Goal: Obtain resource: Download file/media

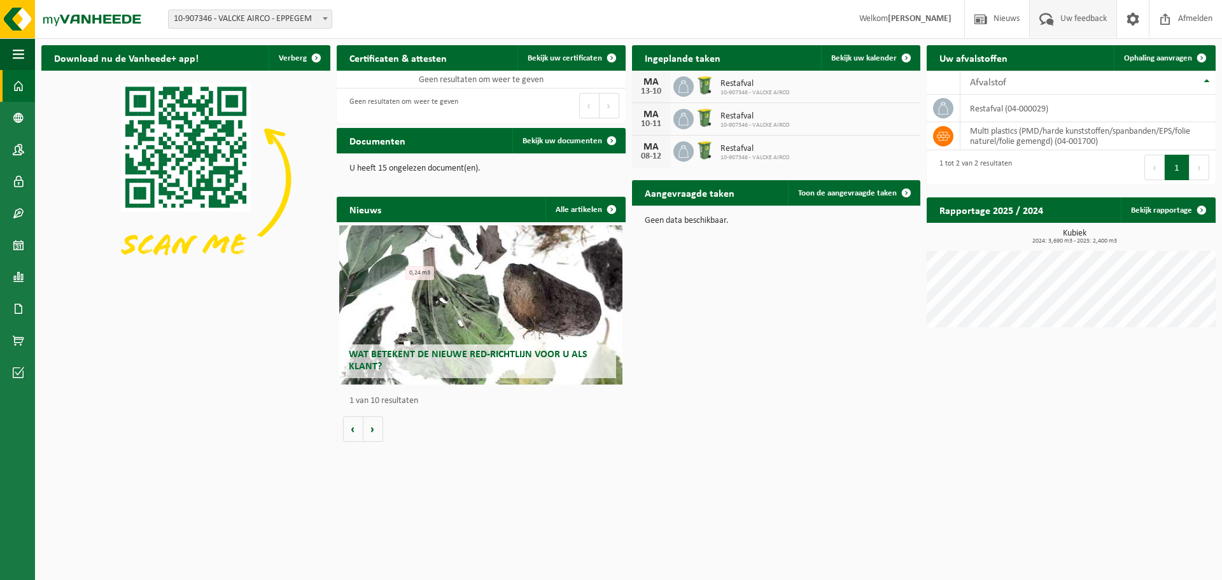
click at [1076, 21] on span "Uw feedback" at bounding box center [1083, 19] width 53 height 38
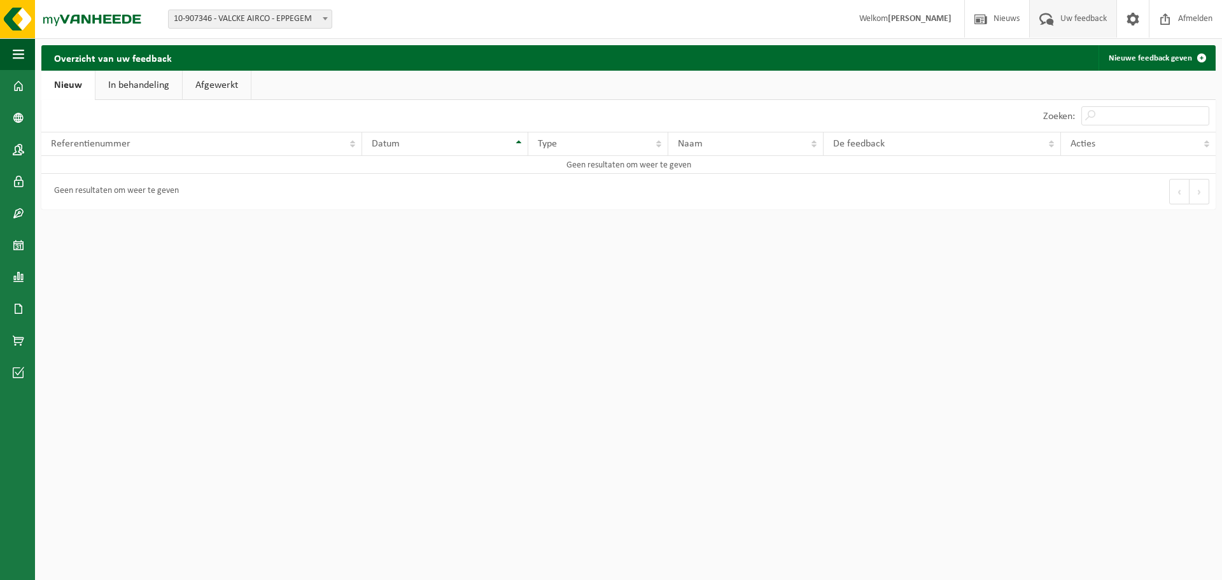
click at [155, 89] on link "In behandeling" at bounding box center [138, 85] width 87 height 29
click at [206, 80] on link "Afgewerkt" at bounding box center [219, 85] width 68 height 29
click at [143, 85] on link "In behandeling" at bounding box center [137, 85] width 87 height 29
click at [74, 88] on link "Nieuw" at bounding box center [67, 85] width 52 height 29
click at [1065, 16] on span "Uw feedback" at bounding box center [1083, 19] width 53 height 38
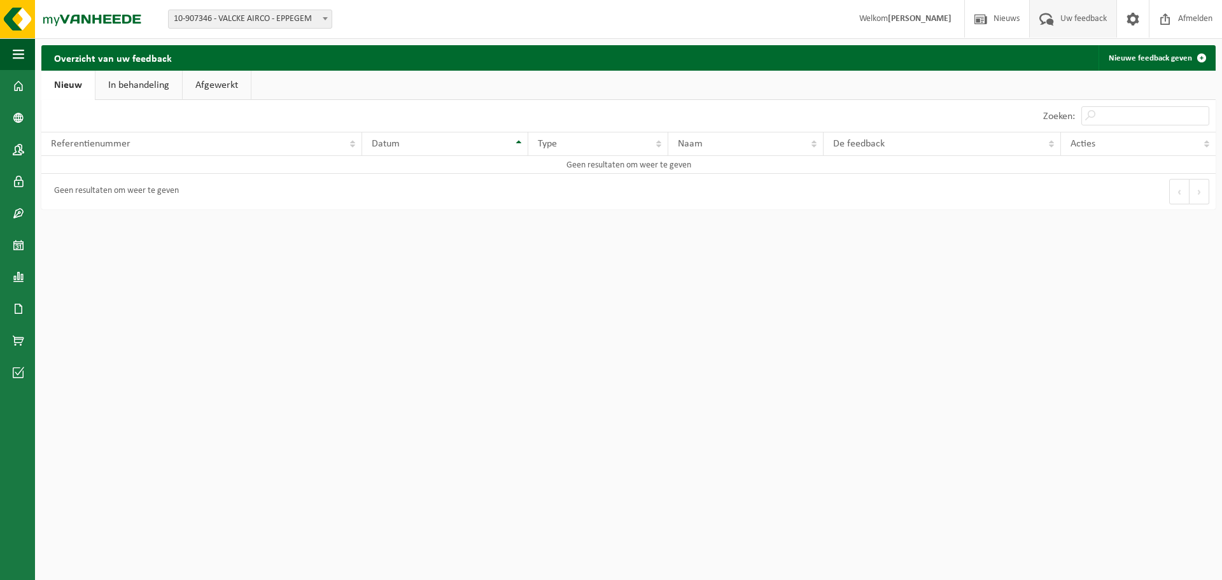
click at [898, 15] on strong "[PERSON_NAME]" at bounding box center [920, 19] width 64 height 10
click at [1059, 17] on span "Uw feedback" at bounding box center [1083, 19] width 53 height 38
click at [1070, 20] on span "Uw feedback" at bounding box center [1083, 19] width 53 height 38
click at [16, 276] on span at bounding box center [18, 277] width 11 height 32
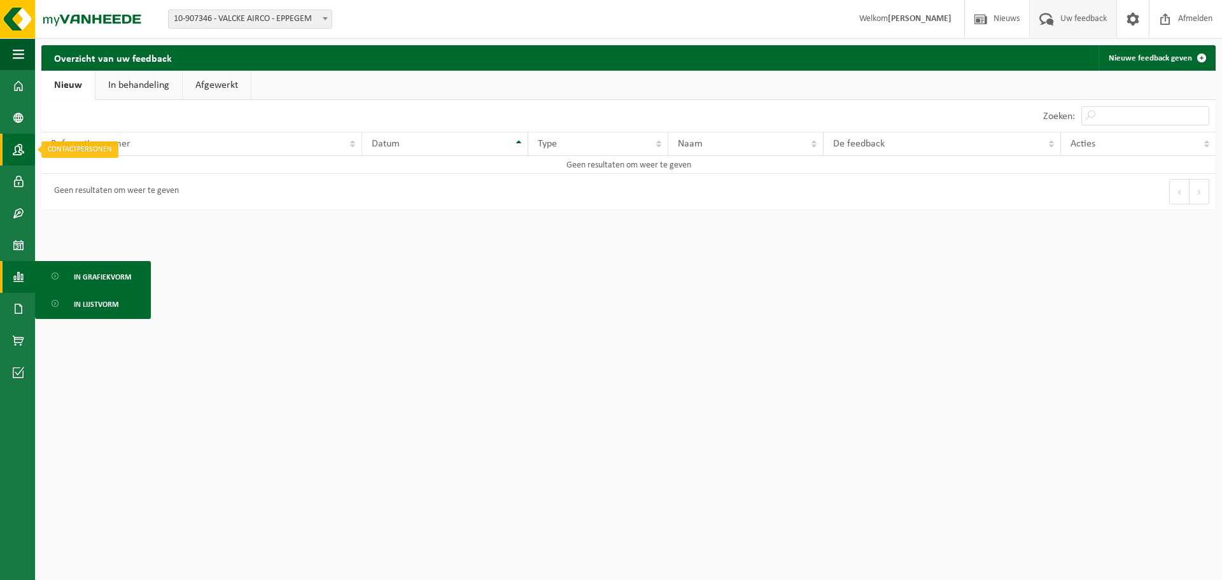
click at [17, 146] on span at bounding box center [18, 150] width 11 height 32
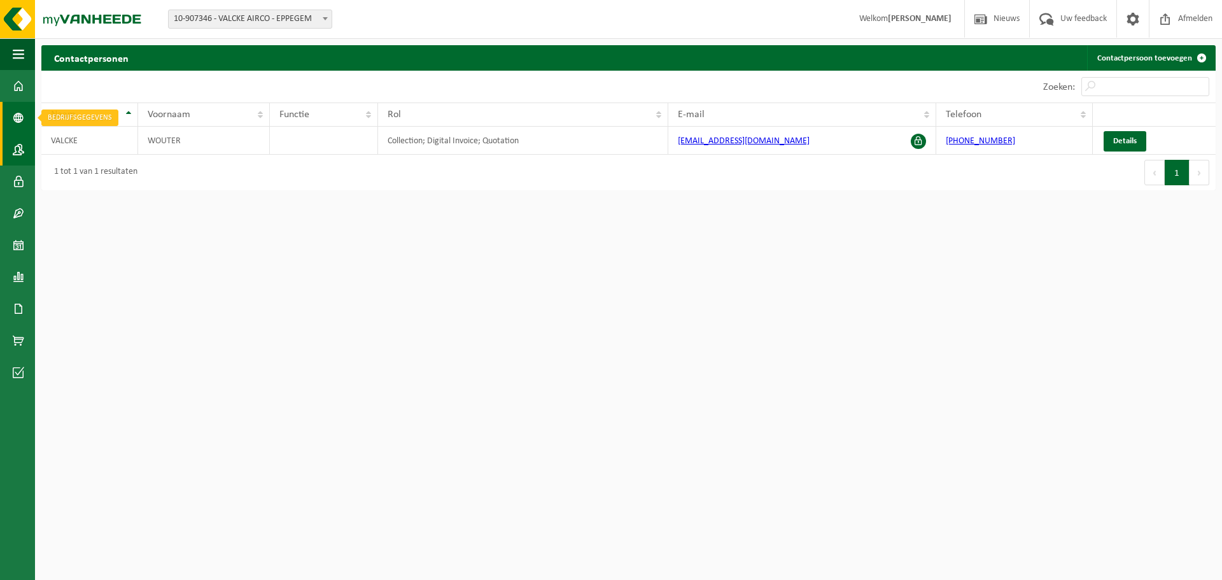
click at [14, 116] on span at bounding box center [18, 118] width 11 height 32
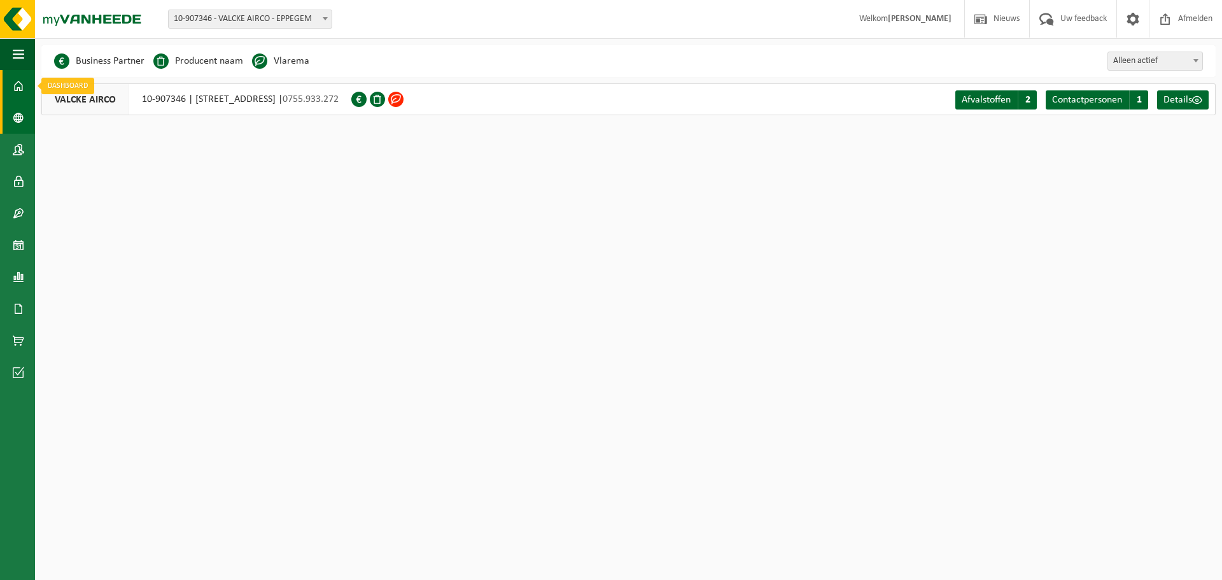
click at [19, 83] on span at bounding box center [18, 86] width 11 height 32
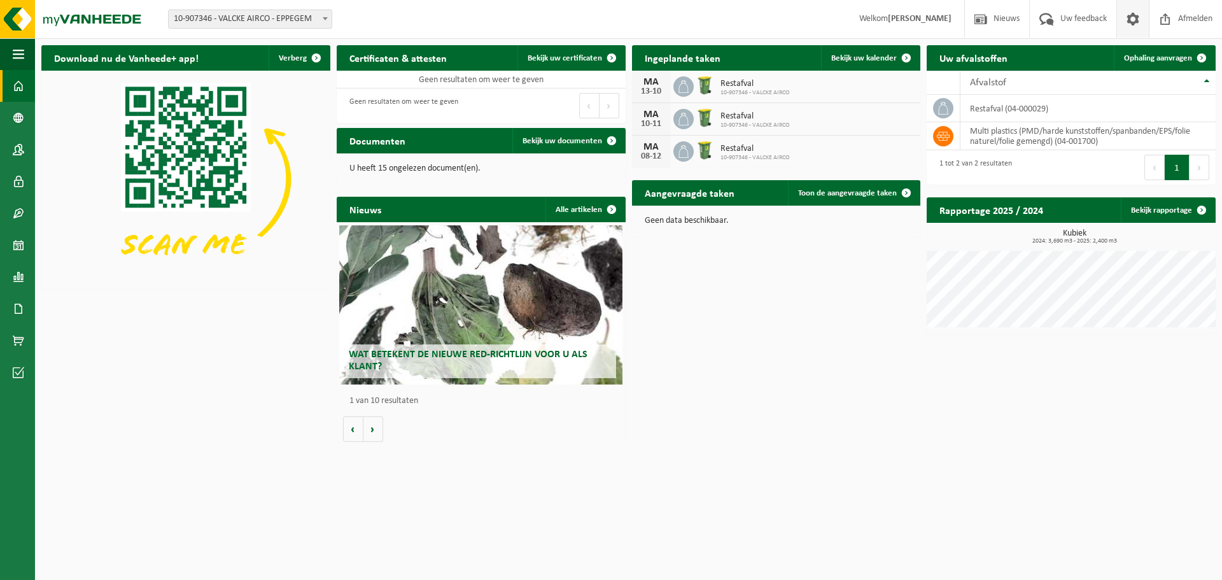
click at [1139, 13] on span at bounding box center [1132, 19] width 19 height 38
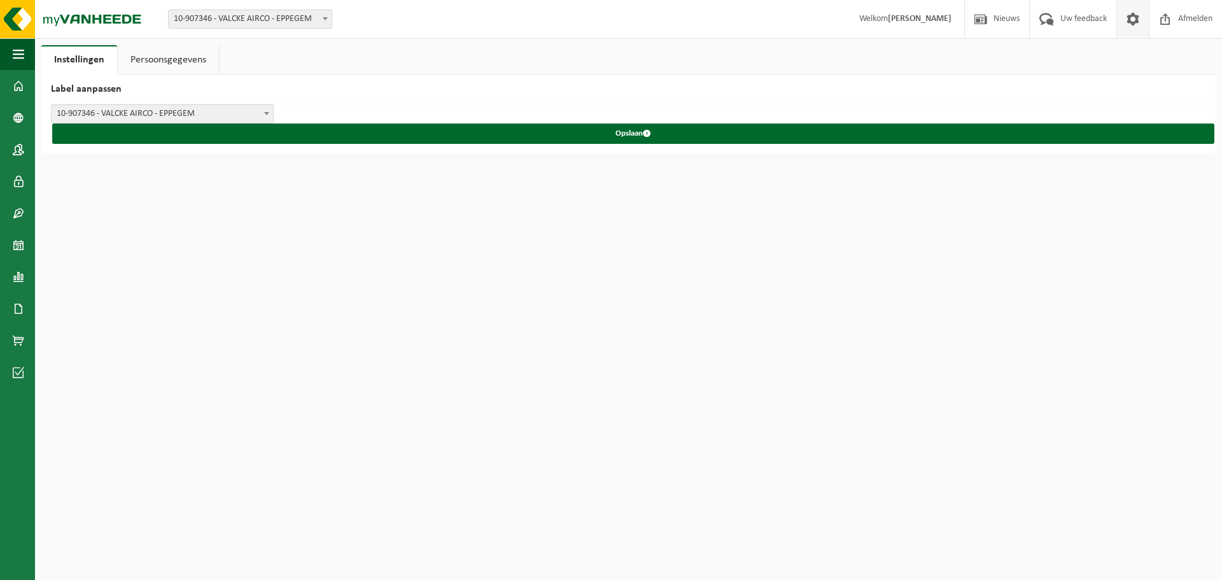
click at [1137, 13] on span at bounding box center [1132, 19] width 19 height 38
click at [15, 300] on span at bounding box center [18, 309] width 11 height 32
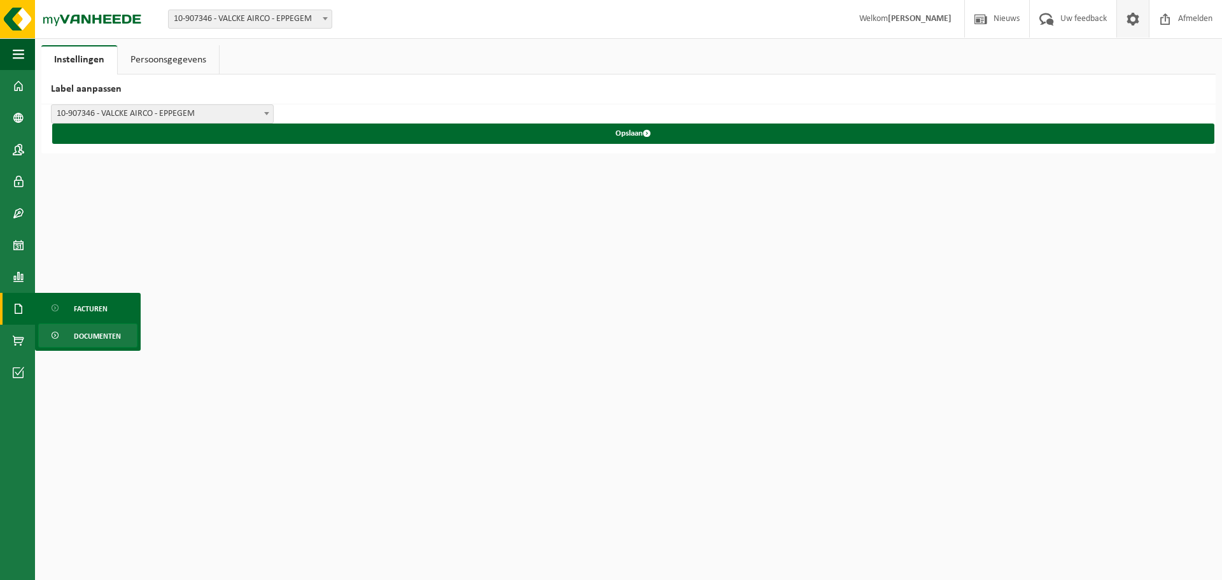
click at [95, 330] on span "Documenten" at bounding box center [97, 336] width 47 height 24
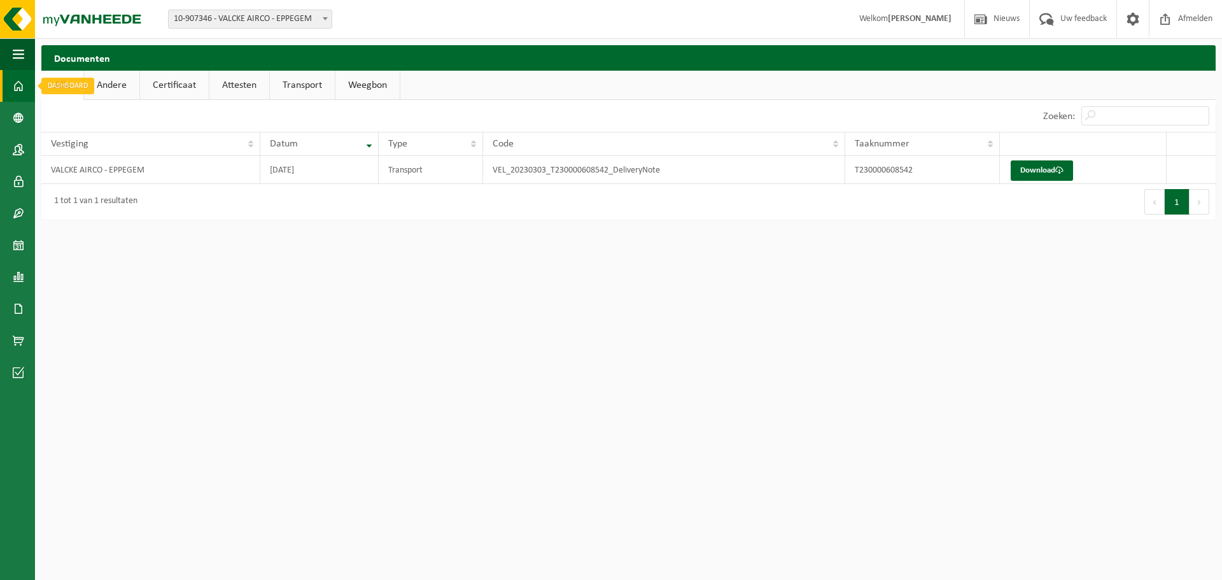
click at [15, 83] on span at bounding box center [18, 86] width 11 height 32
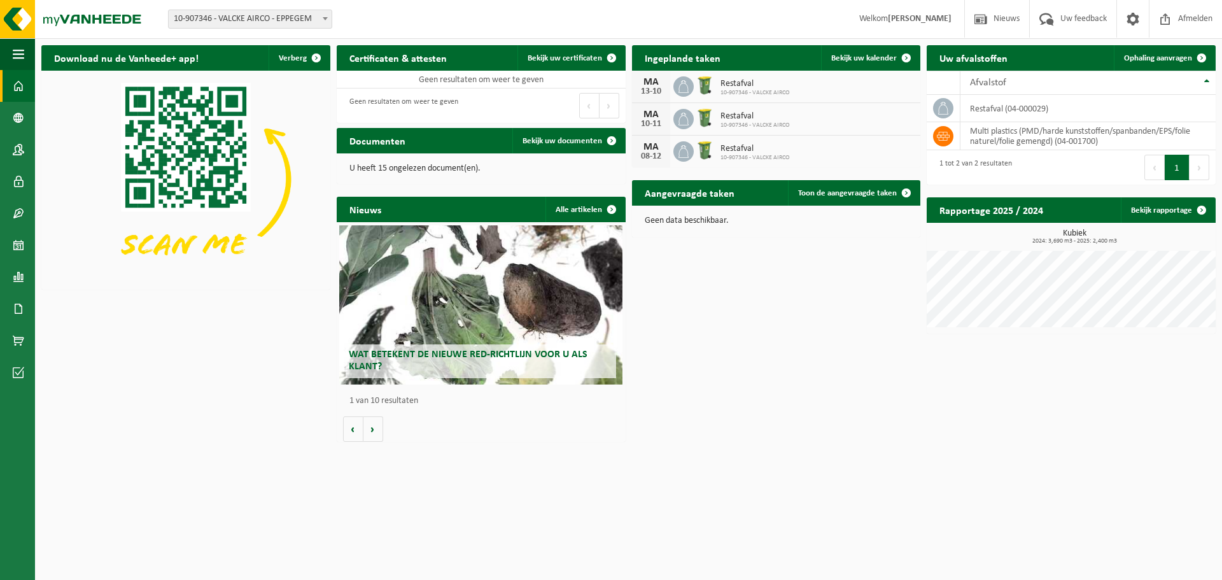
click at [654, 84] on div "MA" at bounding box center [650, 82] width 25 height 10
click at [753, 157] on span "10-907346 - VALCKE AIRCO" at bounding box center [754, 158] width 69 height 8
click at [16, 209] on span at bounding box center [18, 213] width 11 height 32
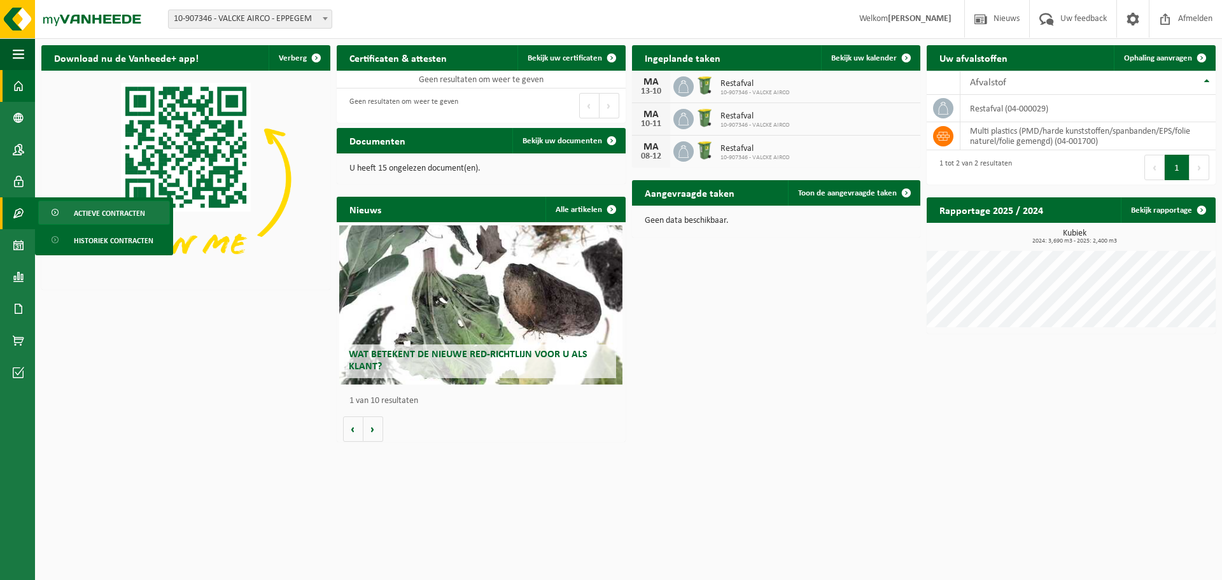
click at [89, 208] on span "Actieve contracten" at bounding box center [109, 213] width 71 height 24
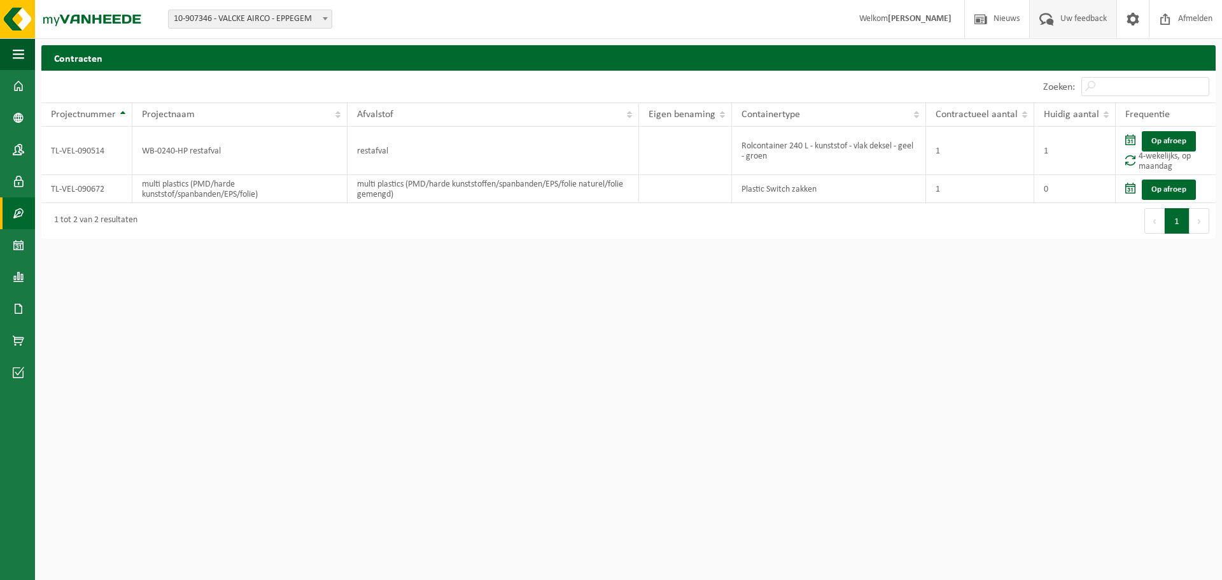
click at [1087, 22] on span "Uw feedback" at bounding box center [1083, 19] width 53 height 38
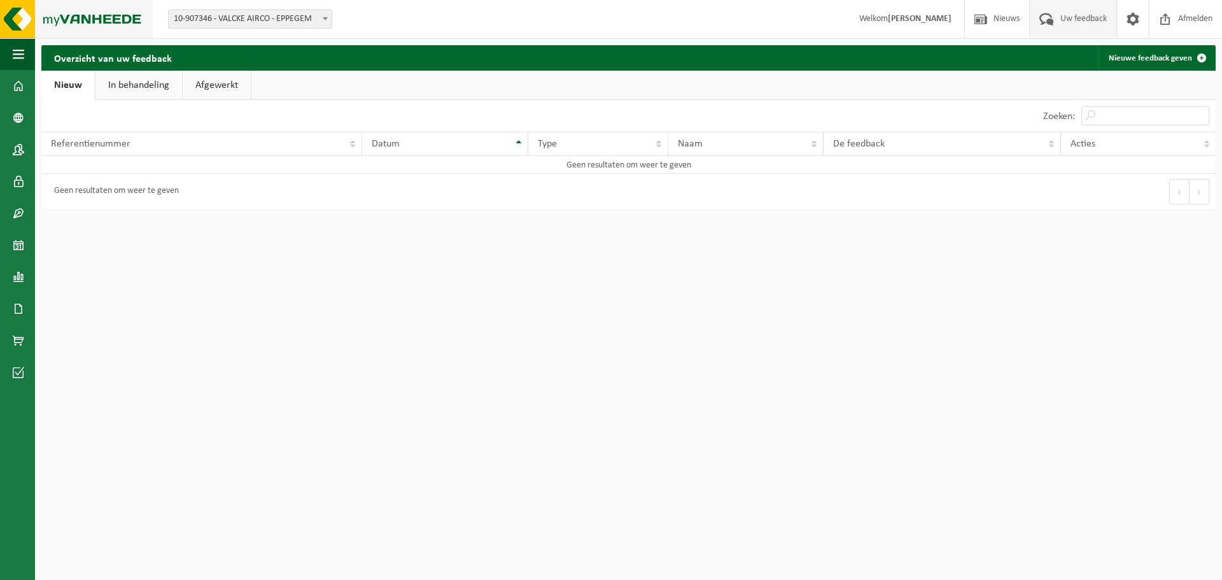
click at [17, 17] on img at bounding box center [76, 19] width 153 height 38
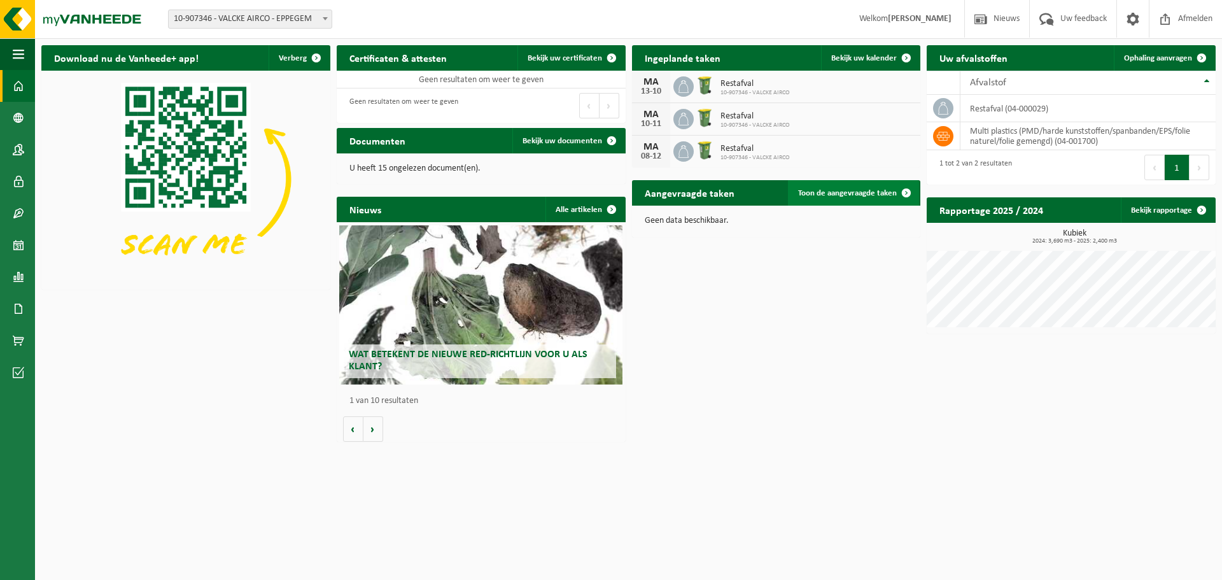
click at [880, 191] on span "Toon de aangevraagde taken" at bounding box center [847, 193] width 99 height 8
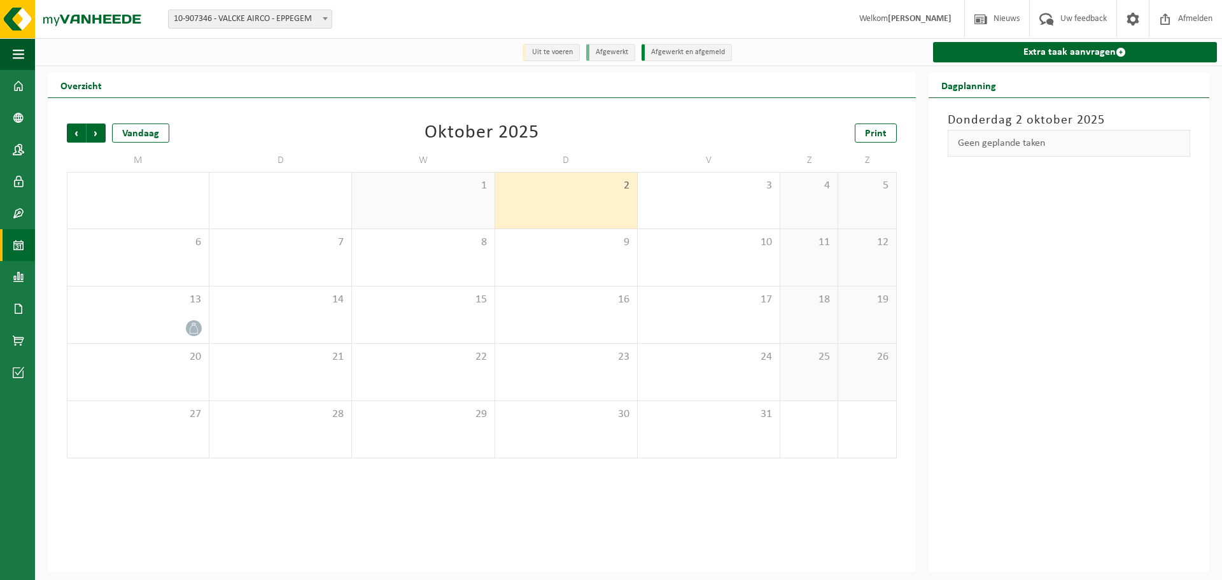
click at [904, 13] on span "Welkom WOUTER VALCKE" at bounding box center [905, 19] width 118 height 38
click at [19, 57] on span "button" at bounding box center [18, 54] width 11 height 32
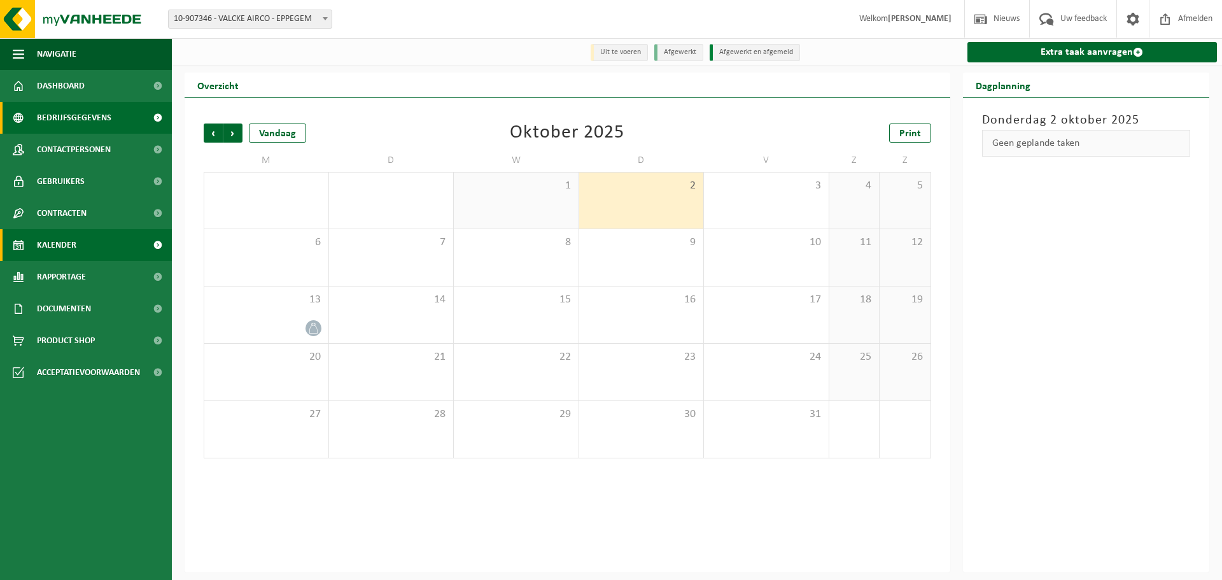
click at [78, 118] on span "Bedrijfsgegevens" at bounding box center [74, 118] width 74 height 32
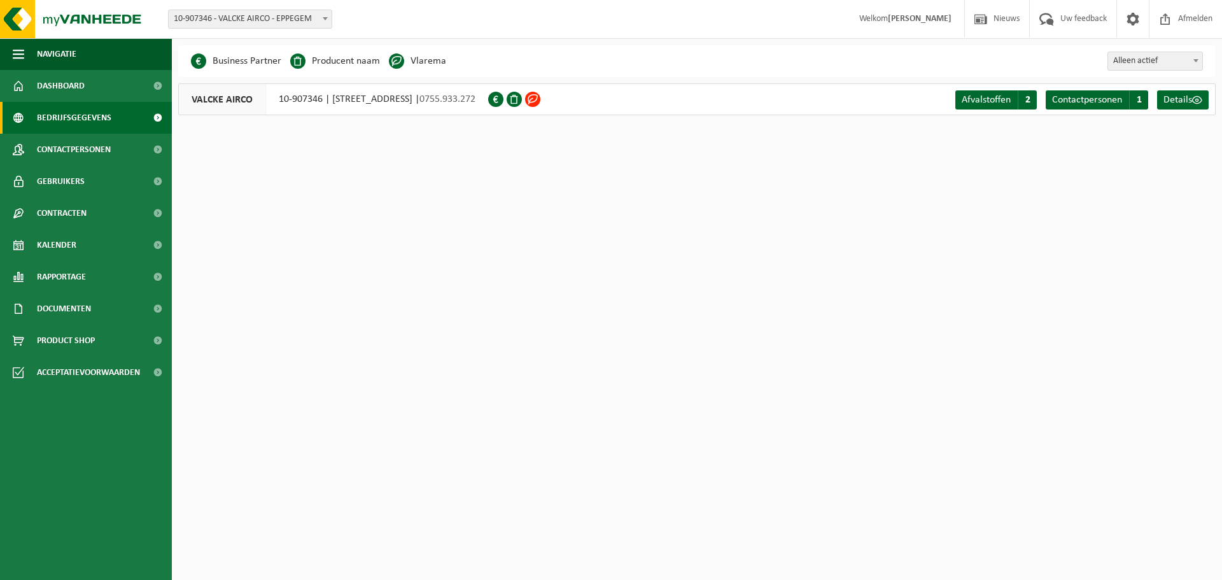
click at [220, 99] on span "VALCKE AIRCO" at bounding box center [222, 99] width 87 height 31
click at [1096, 95] on span "Contactpersonen" at bounding box center [1087, 100] width 70 height 10
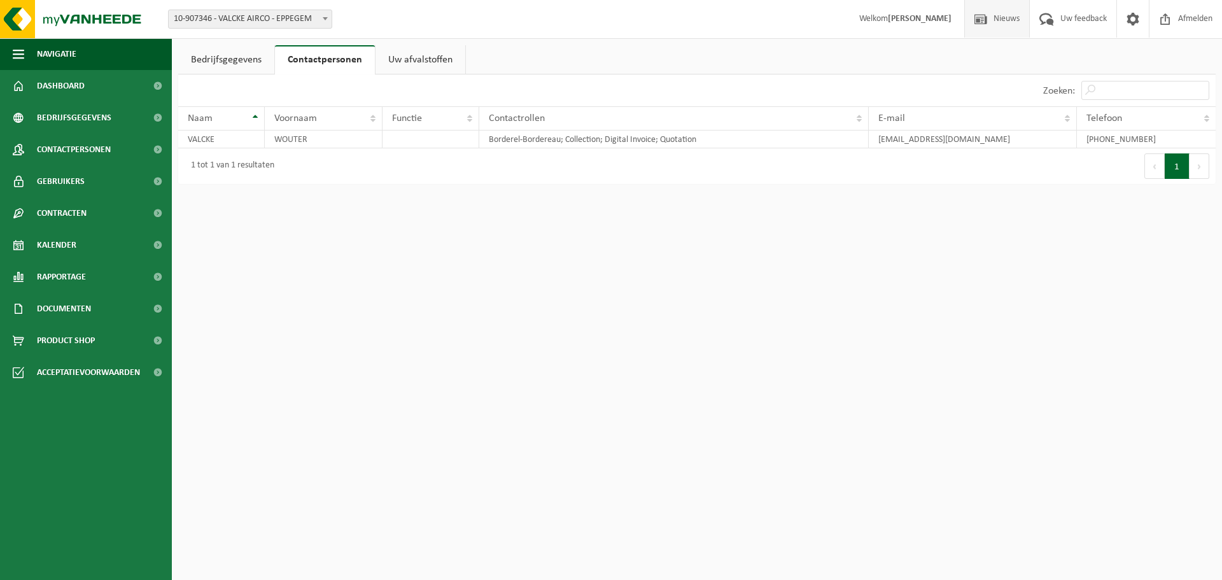
click at [990, 19] on span "Nieuws" at bounding box center [1006, 19] width 32 height 38
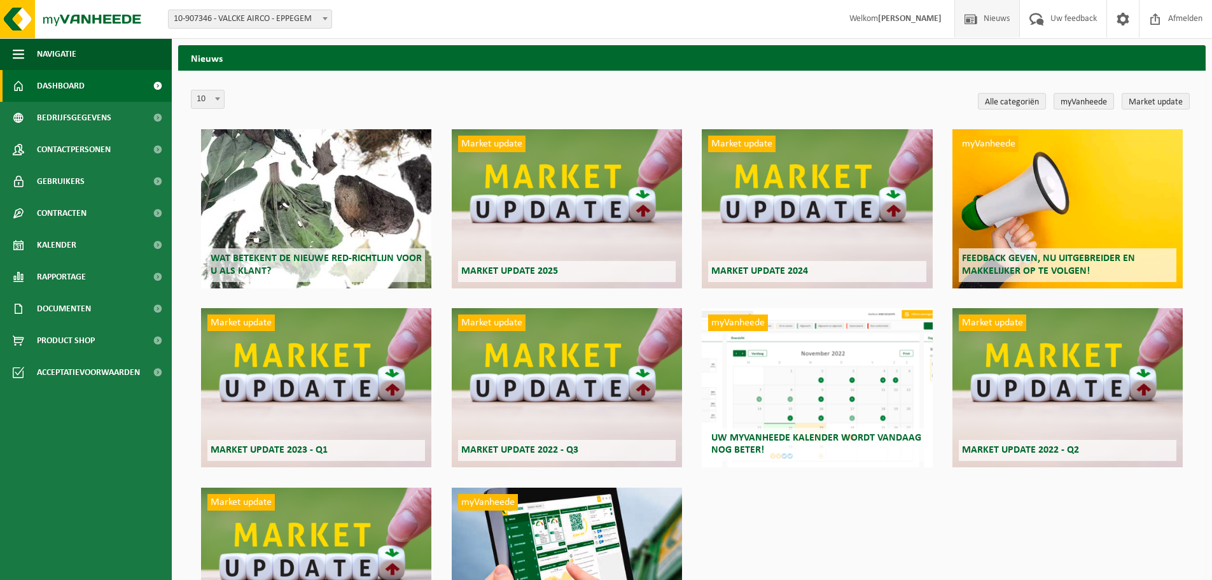
click at [81, 82] on span "Dashboard" at bounding box center [61, 86] width 48 height 32
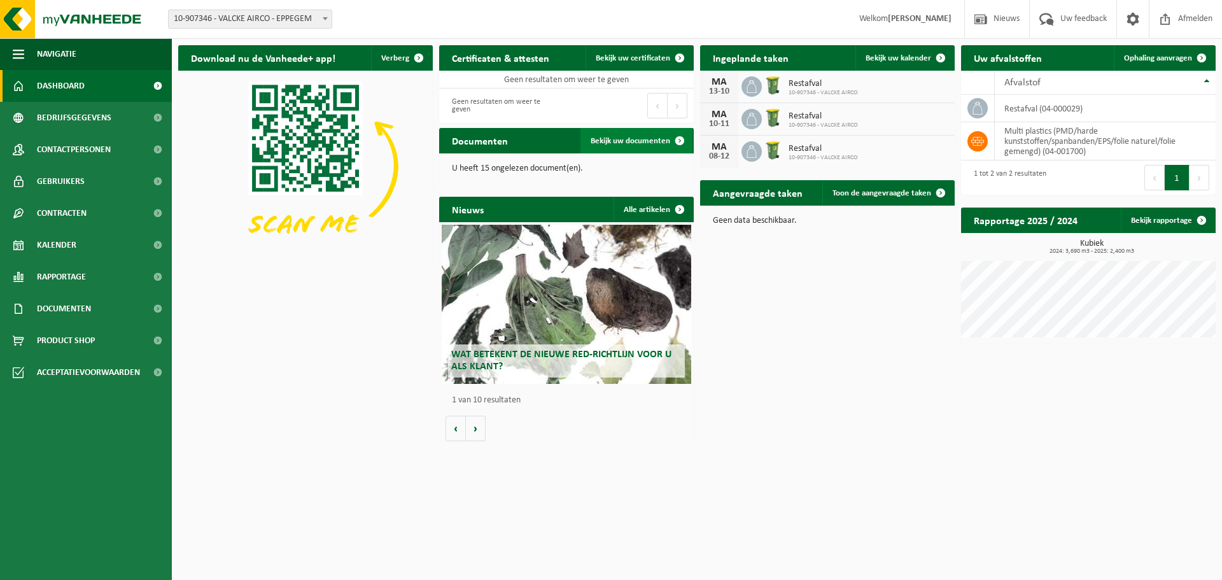
click at [620, 135] on link "Bekijk uw documenten" at bounding box center [636, 140] width 112 height 25
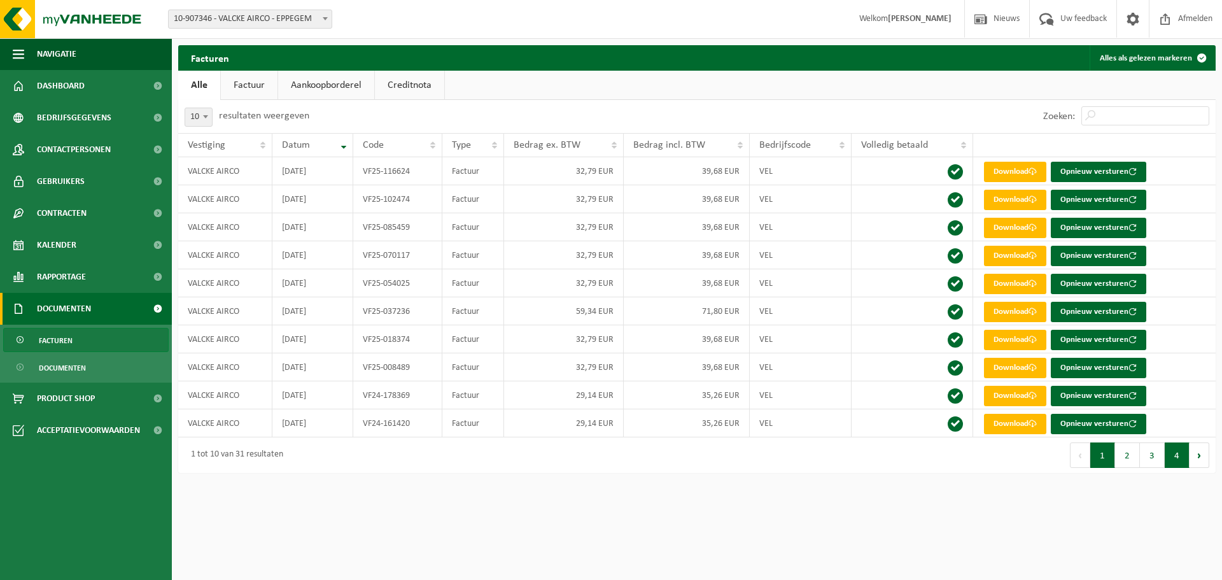
click at [1180, 459] on button "4" at bounding box center [1177, 454] width 25 height 25
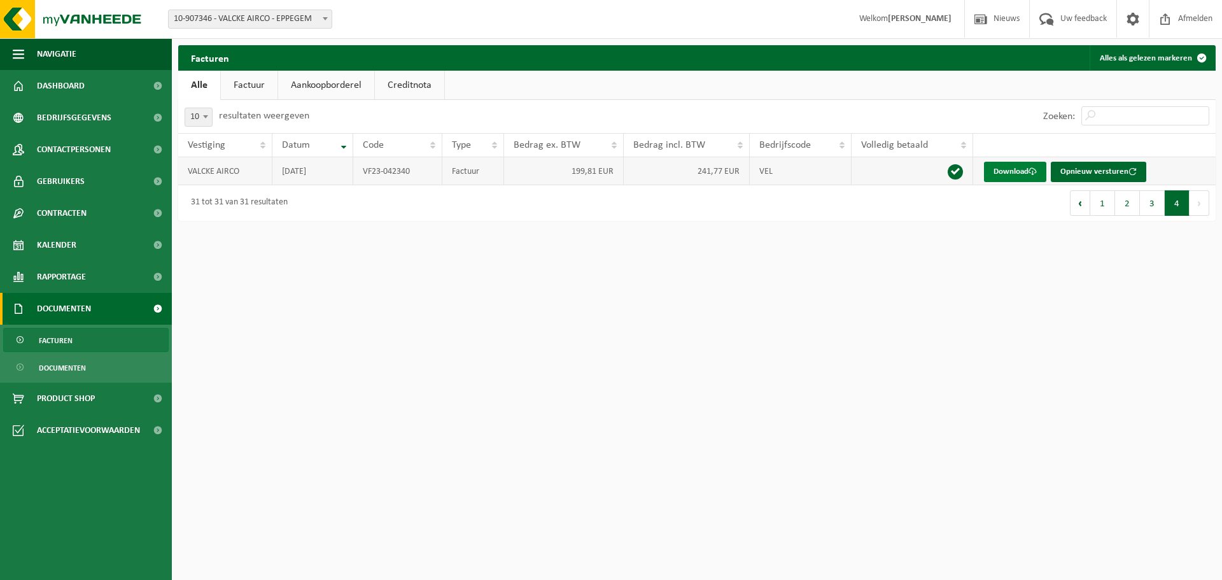
click at [1016, 177] on link "Download" at bounding box center [1015, 172] width 62 height 20
click at [1153, 208] on button "3" at bounding box center [1152, 202] width 25 height 25
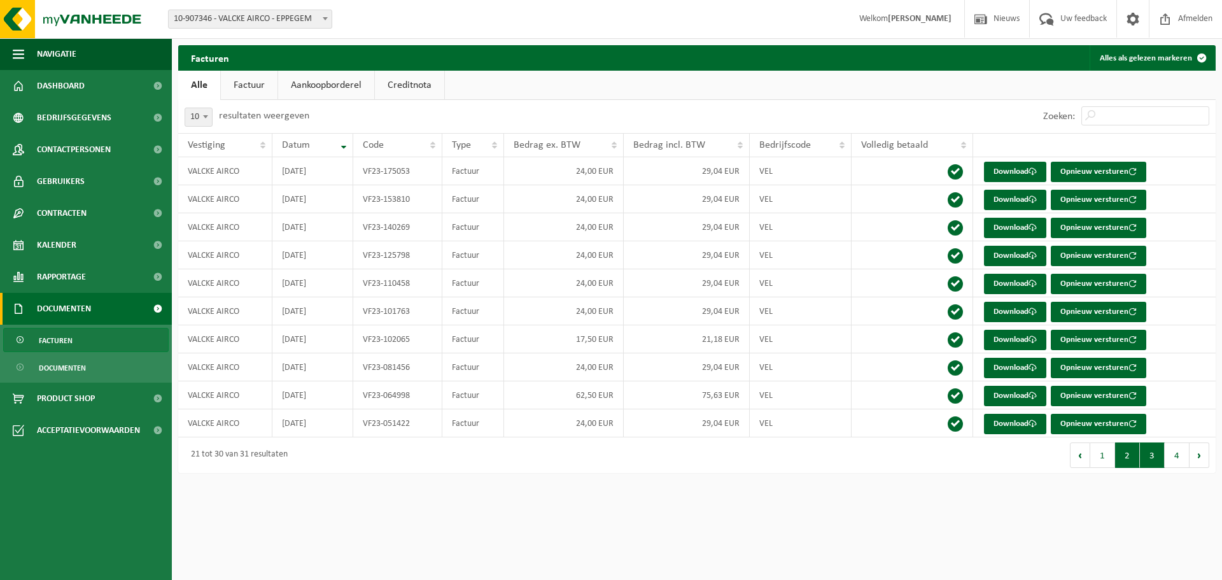
click at [1126, 450] on button "2" at bounding box center [1127, 454] width 25 height 25
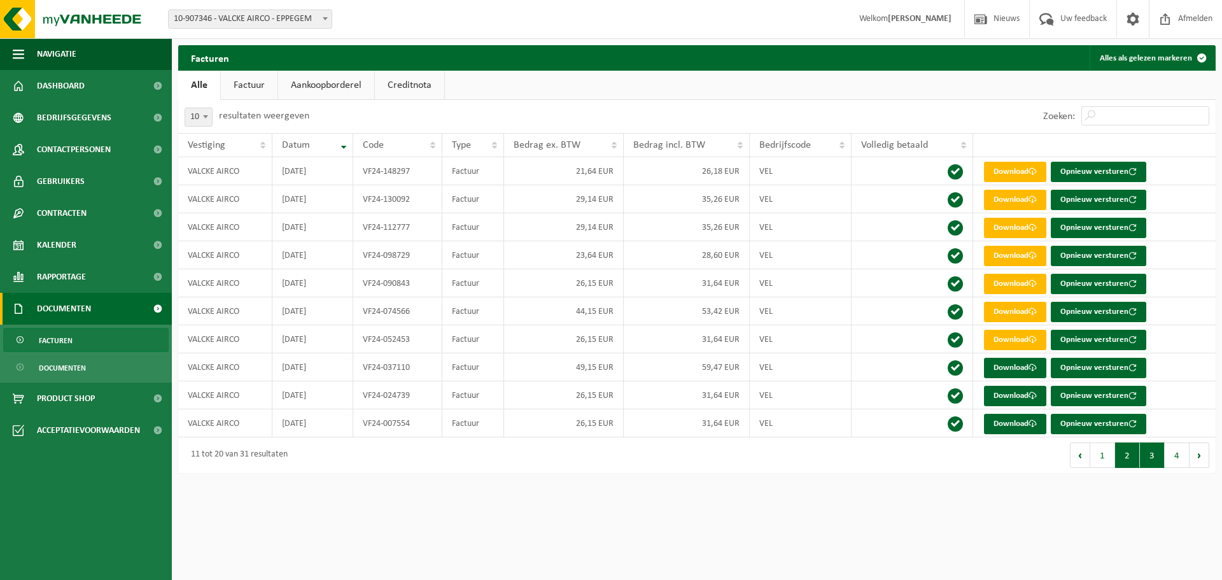
click at [1148, 456] on button "3" at bounding box center [1152, 454] width 25 height 25
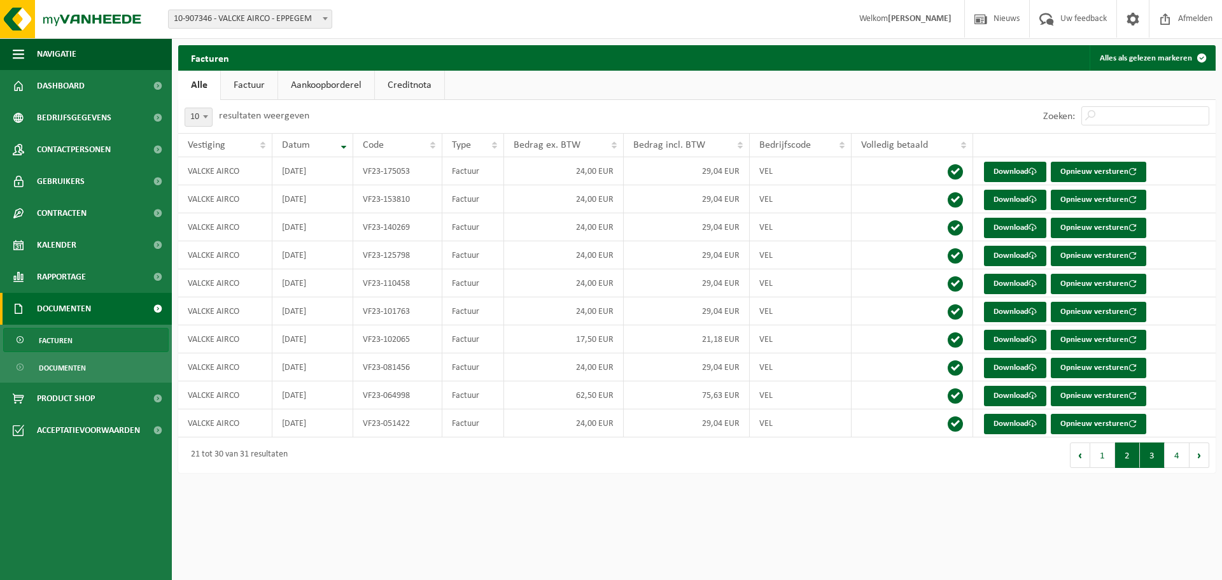
click at [1125, 457] on button "2" at bounding box center [1127, 454] width 25 height 25
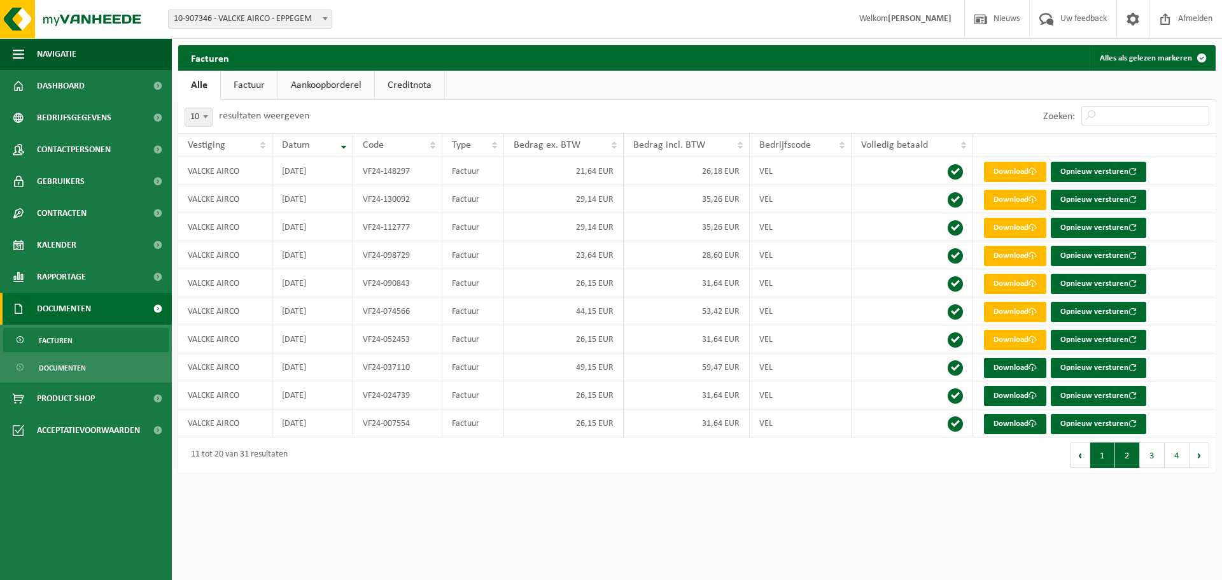
click at [1102, 455] on button "1" at bounding box center [1102, 454] width 25 height 25
